Goal: Find specific page/section: Find specific page/section

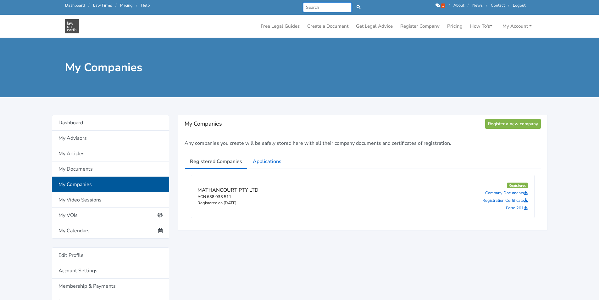
click at [320, 6] on input "Search" at bounding box center [327, 8] width 49 height 10
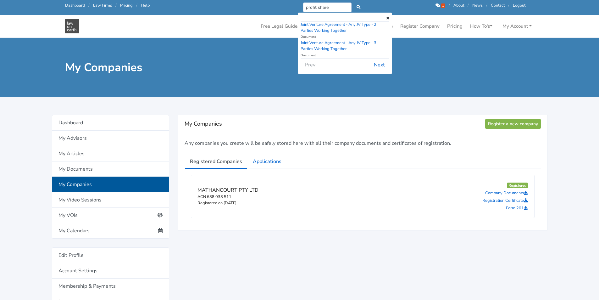
click at [224, 38] on div "My Companies" at bounding box center [299, 67] width 599 height 59
click at [316, 5] on input "profit share" at bounding box center [327, 8] width 49 height 10
click at [320, 6] on input "profit share" at bounding box center [327, 8] width 49 height 10
click at [320, 7] on input "profit share" at bounding box center [327, 8] width 49 height 10
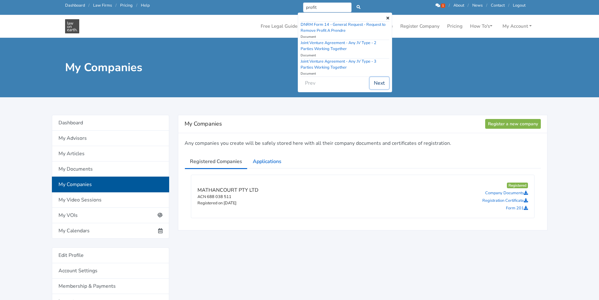
click at [380, 83] on button "Next" at bounding box center [379, 83] width 19 height 12
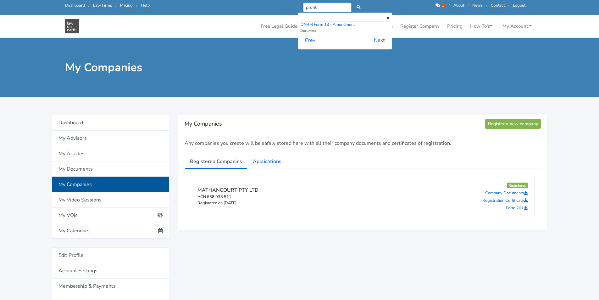
drag, startPoint x: 316, startPoint y: 8, endPoint x: 263, endPoint y: 5, distance: 52.9
click at [264, 5] on div "Call us: [PHONE_NUMBER] Dashboard / Law Firms / Pricing / Help profit DNRM Form…" at bounding box center [295, 8] width 469 height 10
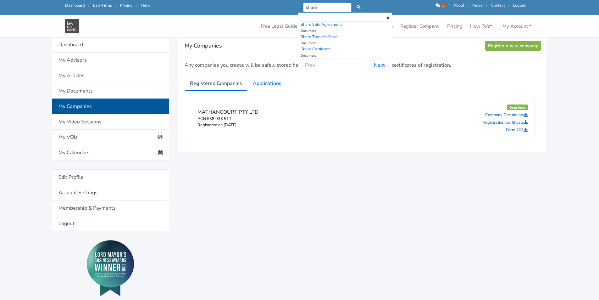
scroll to position [63, 0]
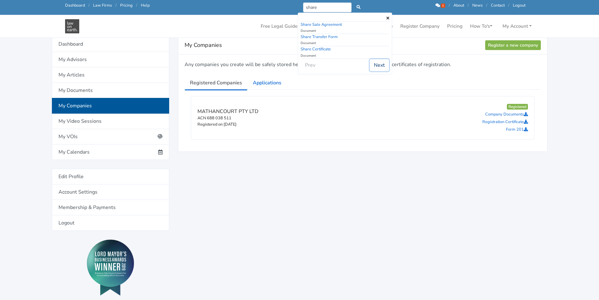
click at [378, 62] on button "Next" at bounding box center [379, 65] width 19 height 12
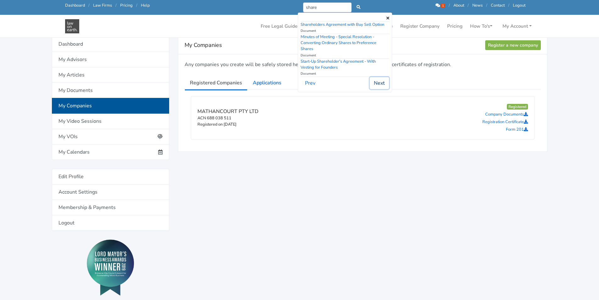
click at [377, 77] on button "Next" at bounding box center [379, 83] width 19 height 12
click at [375, 80] on button "Next" at bounding box center [379, 83] width 19 height 12
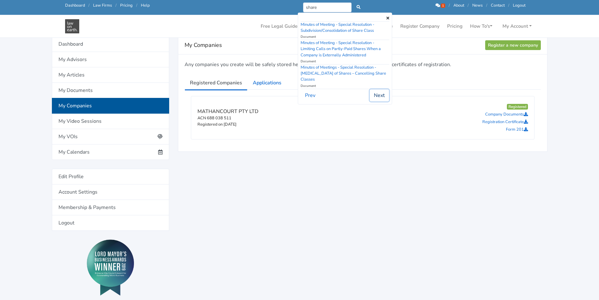
click at [379, 92] on button "Next" at bounding box center [379, 95] width 19 height 12
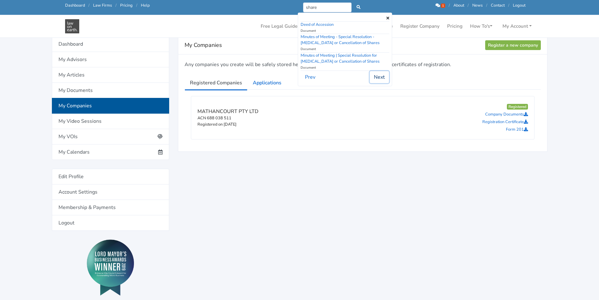
click at [379, 75] on button "Next" at bounding box center [379, 77] width 19 height 12
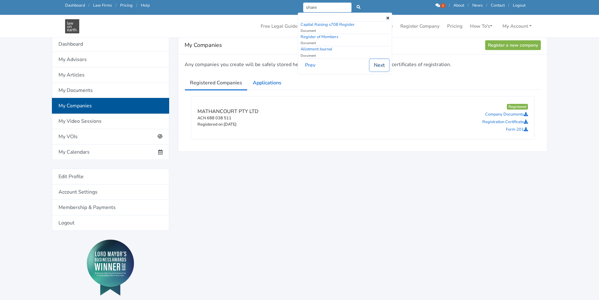
click at [377, 64] on button "Next" at bounding box center [379, 65] width 19 height 12
click at [380, 75] on button "Next" at bounding box center [379, 77] width 19 height 12
click at [378, 63] on button "Next" at bounding box center [379, 65] width 19 height 12
click at [380, 77] on button "Next" at bounding box center [379, 83] width 19 height 12
click at [378, 71] on button "Next" at bounding box center [379, 77] width 19 height 12
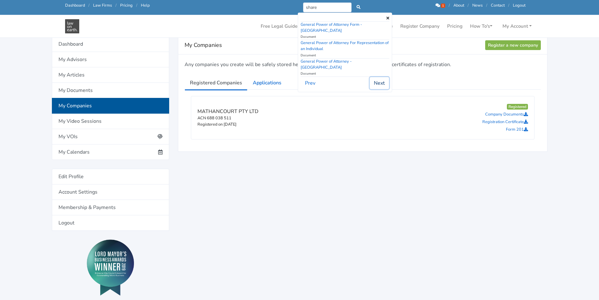
click at [378, 77] on button "Next" at bounding box center [379, 83] width 19 height 12
click at [378, 69] on button "Next" at bounding box center [379, 71] width 19 height 12
click at [378, 65] on button "Next" at bounding box center [379, 65] width 19 height 12
drag, startPoint x: 322, startPoint y: 8, endPoint x: 262, endPoint y: 5, distance: 59.8
click at [262, 6] on div "Call us: [PHONE_NUMBER] Dashboard / Law Firms / Pricing / Help share DNRM Form …" at bounding box center [295, 8] width 469 height 10
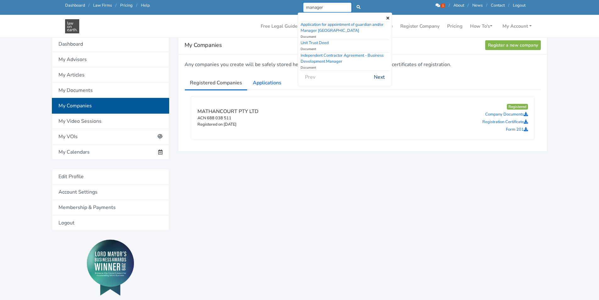
type input "manager"
click at [380, 77] on button "Next" at bounding box center [379, 77] width 19 height 12
click at [377, 63] on button "Next" at bounding box center [379, 65] width 19 height 12
click at [375, 65] on button "Next" at bounding box center [379, 71] width 19 height 12
click at [375, 71] on button "Next" at bounding box center [379, 77] width 19 height 12
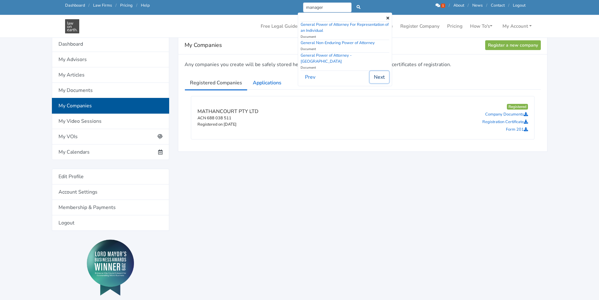
click at [375, 71] on button "Next" at bounding box center [379, 77] width 19 height 12
click at [378, 73] on button "Next" at bounding box center [379, 77] width 19 height 12
click at [378, 77] on button "Next" at bounding box center [379, 83] width 19 height 12
click at [378, 69] on button "Next" at bounding box center [379, 71] width 19 height 12
click at [378, 67] on button "Next" at bounding box center [379, 71] width 19 height 12
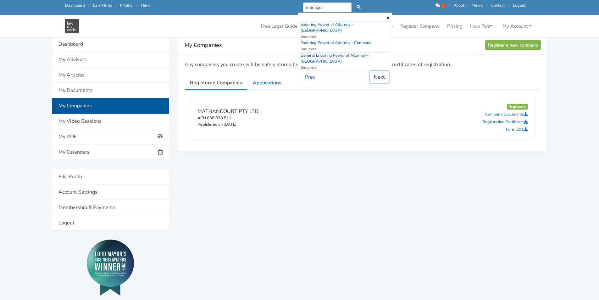
click at [378, 71] on button "Next" at bounding box center [379, 77] width 19 height 12
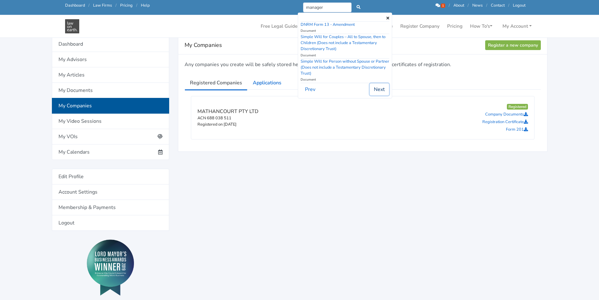
click at [376, 87] on button "Next" at bounding box center [379, 89] width 19 height 12
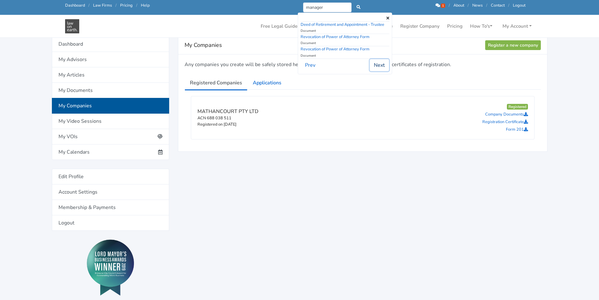
click at [376, 63] on button "Next" at bounding box center [379, 65] width 19 height 12
